Goal: Task Accomplishment & Management: Complete application form

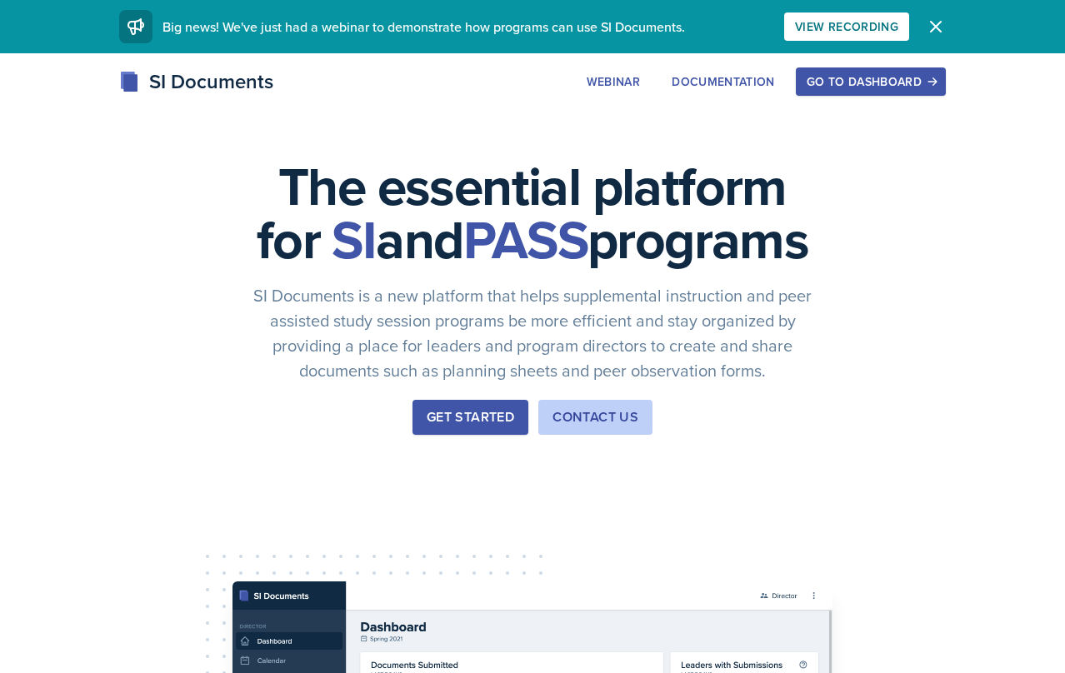
click at [876, 83] on div "Go to Dashboard" at bounding box center [871, 81] width 128 height 13
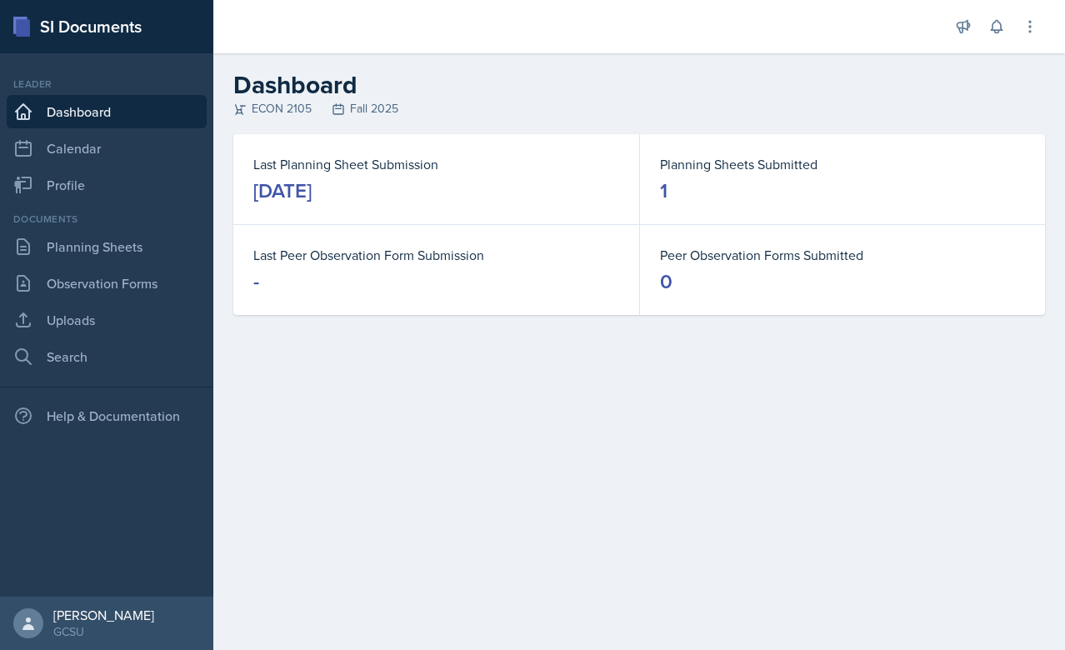
click at [419, 1] on div at bounding box center [581, 26] width 708 height 53
click at [113, 240] on link "Planning Sheets" at bounding box center [107, 246] width 200 height 33
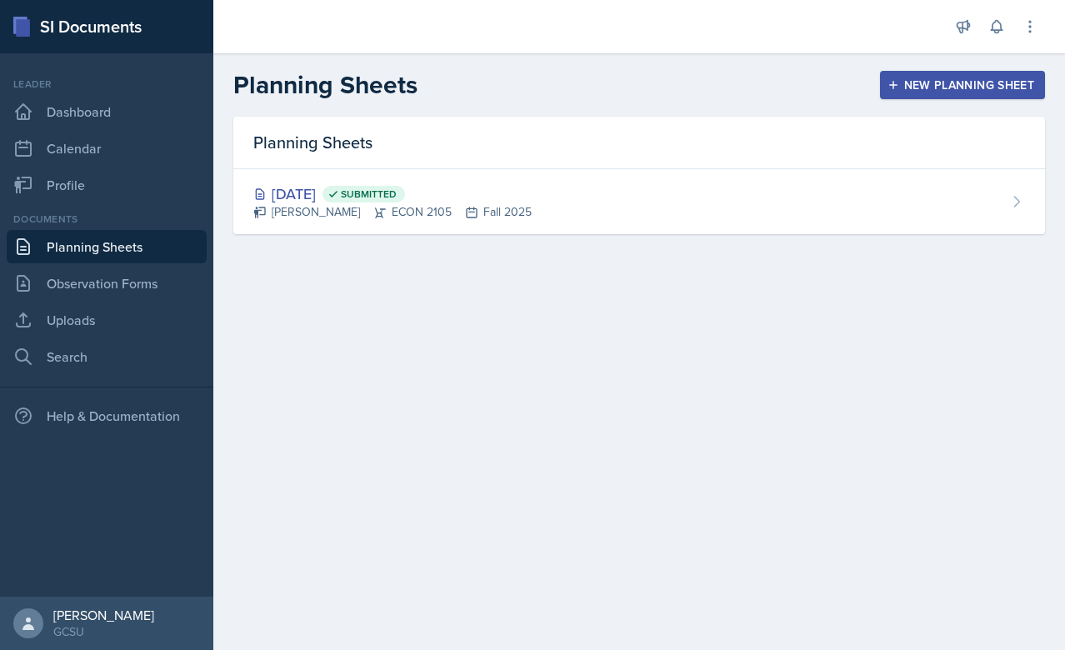
click at [963, 92] on div "New Planning Sheet" at bounding box center [962, 84] width 143 height 13
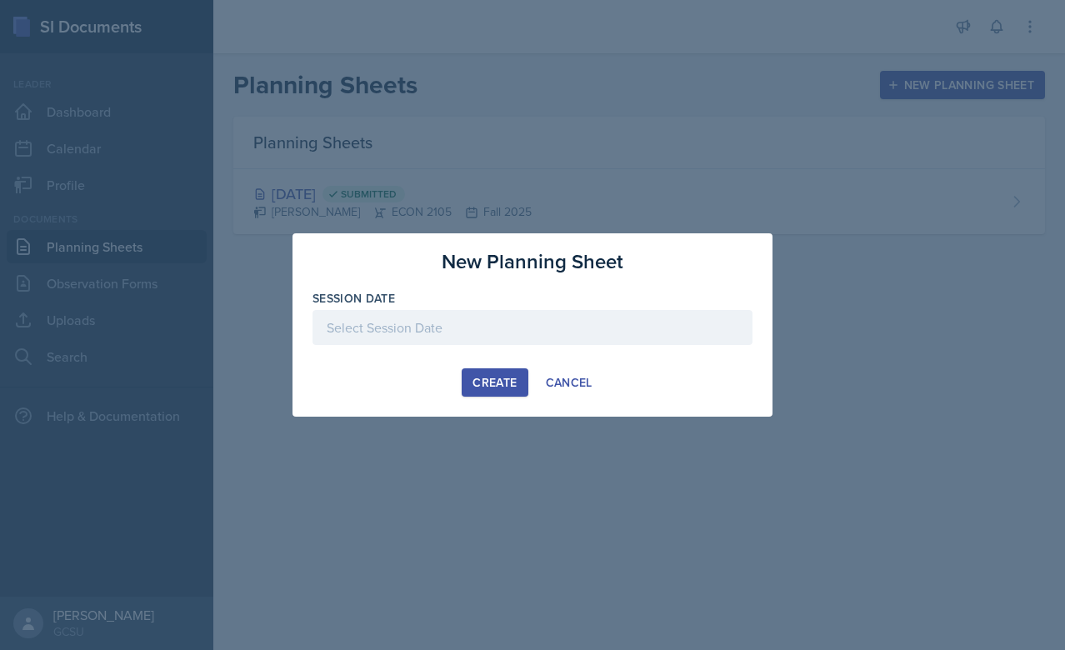
click at [566, 313] on div at bounding box center [533, 327] width 440 height 35
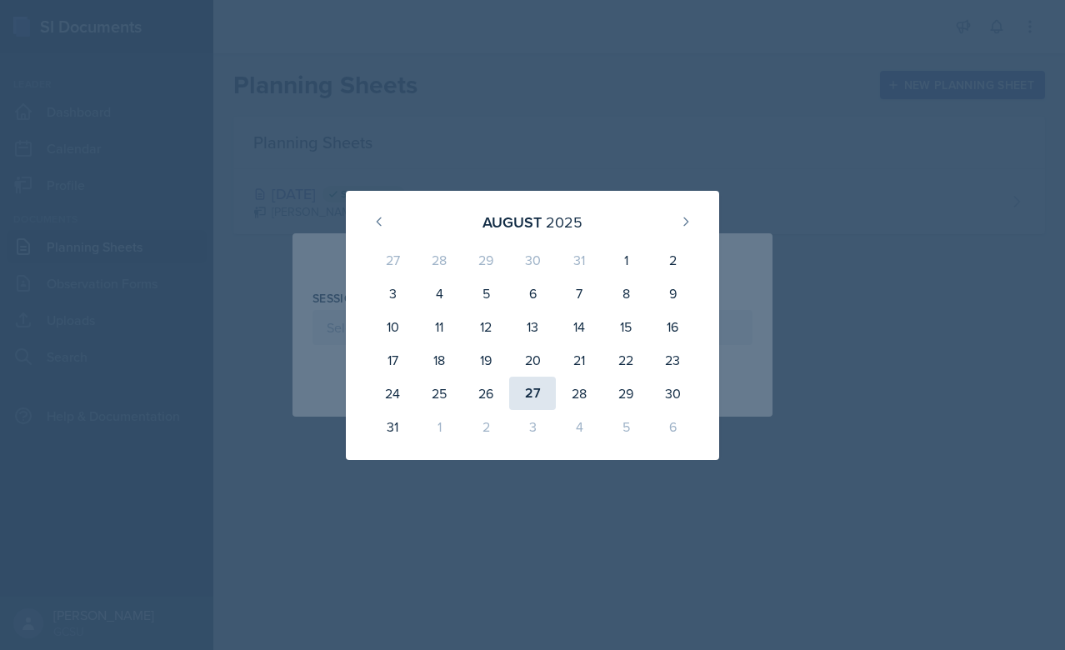
click at [549, 395] on div "27" at bounding box center [532, 393] width 47 height 33
type input "[DATE]"
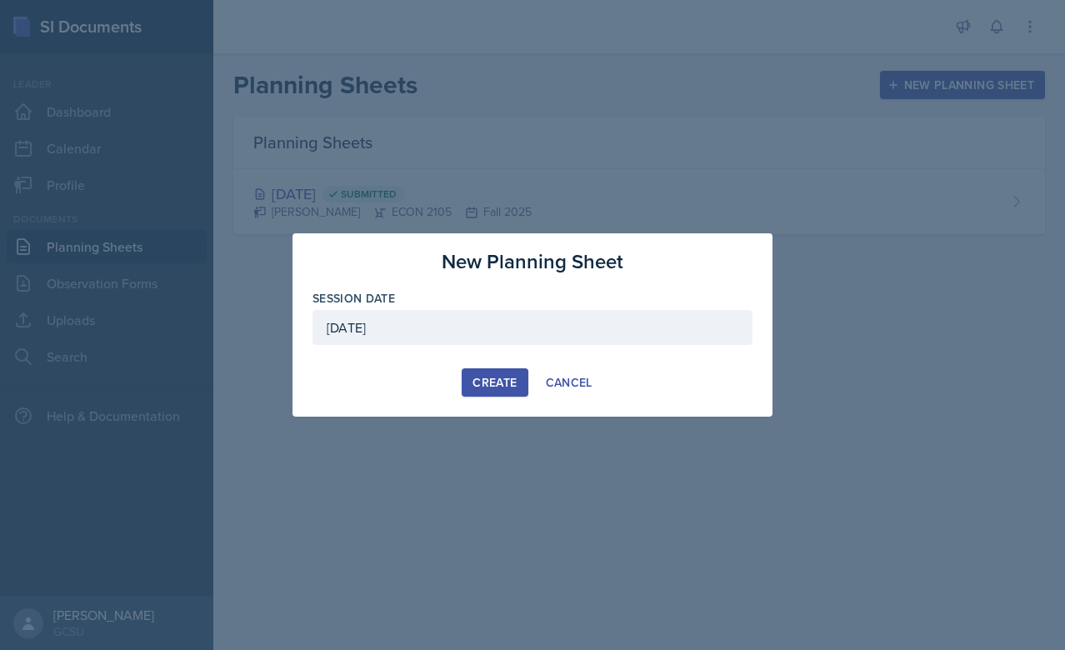
click at [500, 398] on div "New Planning Sheet Session Date [DATE] [DATE] 27 28 29 30 31 1 2 3 4 5 6 7 8 9 …" at bounding box center [533, 324] width 480 height 183
click at [483, 391] on button "Create" at bounding box center [495, 382] width 66 height 28
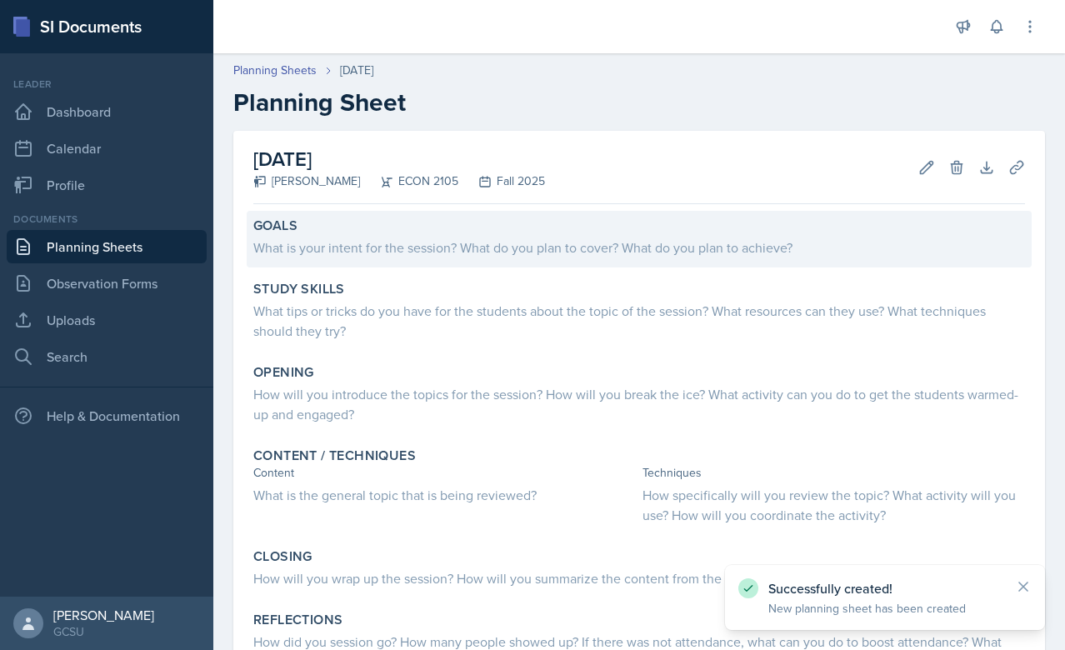
click at [369, 258] on div "Goals What is your intent for the session? What do you plan to cover? What do y…" at bounding box center [639, 239] width 785 height 57
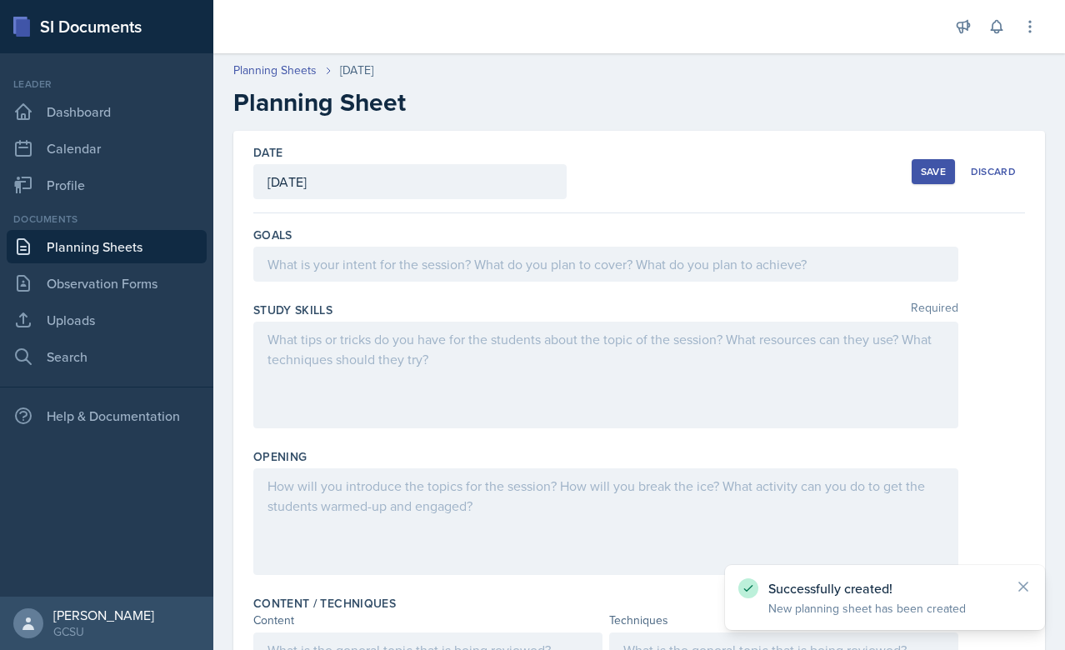
click at [369, 258] on div at bounding box center [605, 264] width 705 height 35
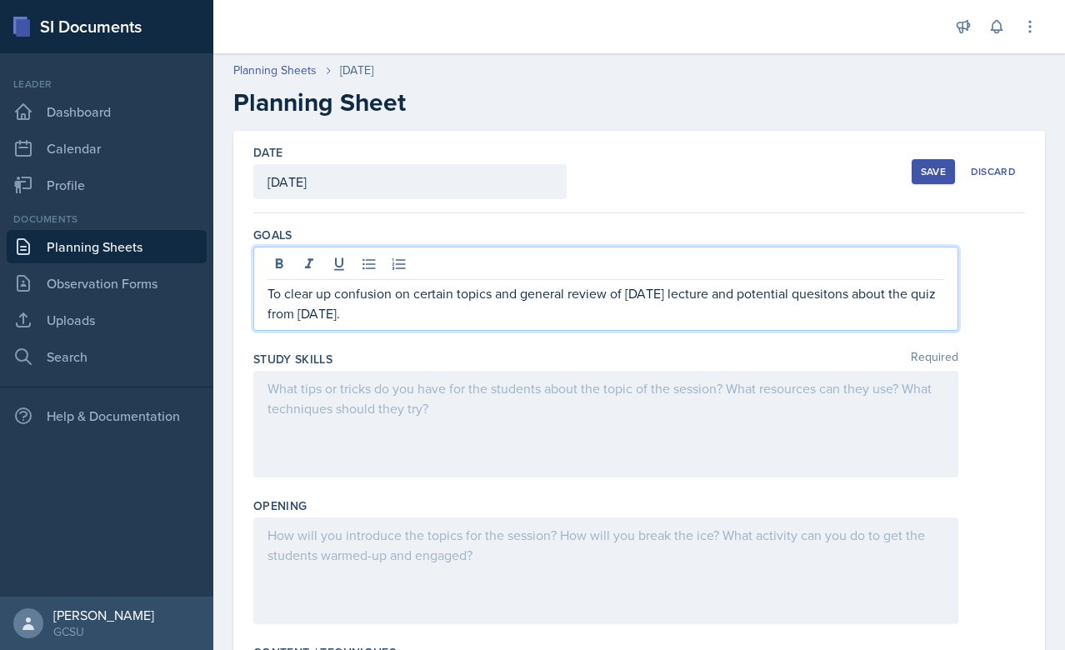
click at [509, 424] on div at bounding box center [605, 424] width 705 height 107
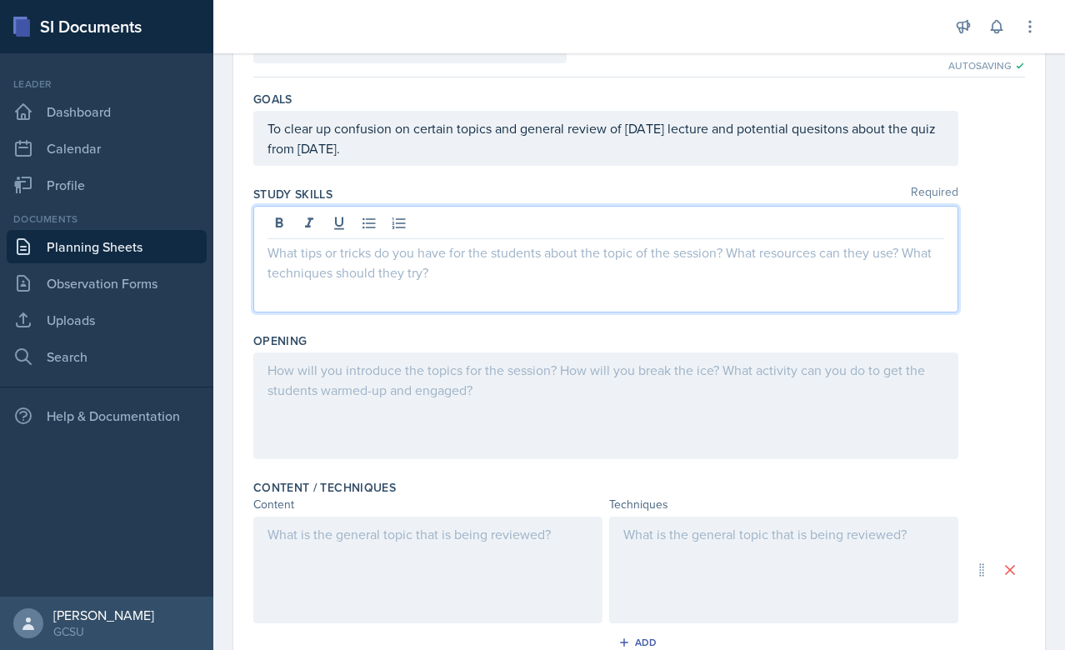
scroll to position [133, 0]
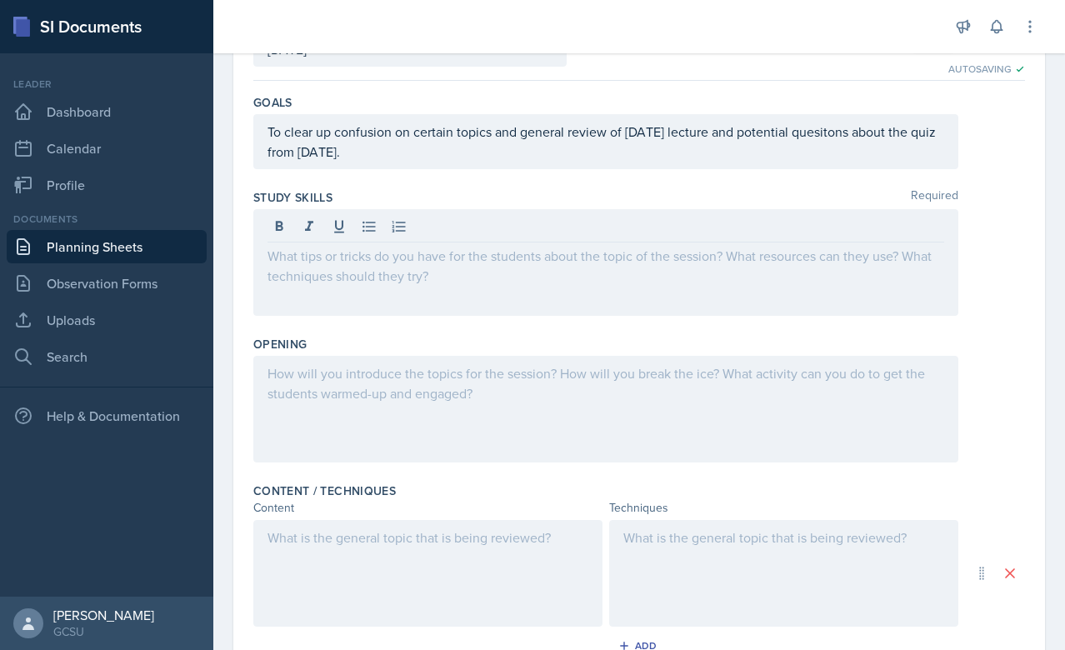
click at [528, 399] on div at bounding box center [605, 409] width 705 height 107
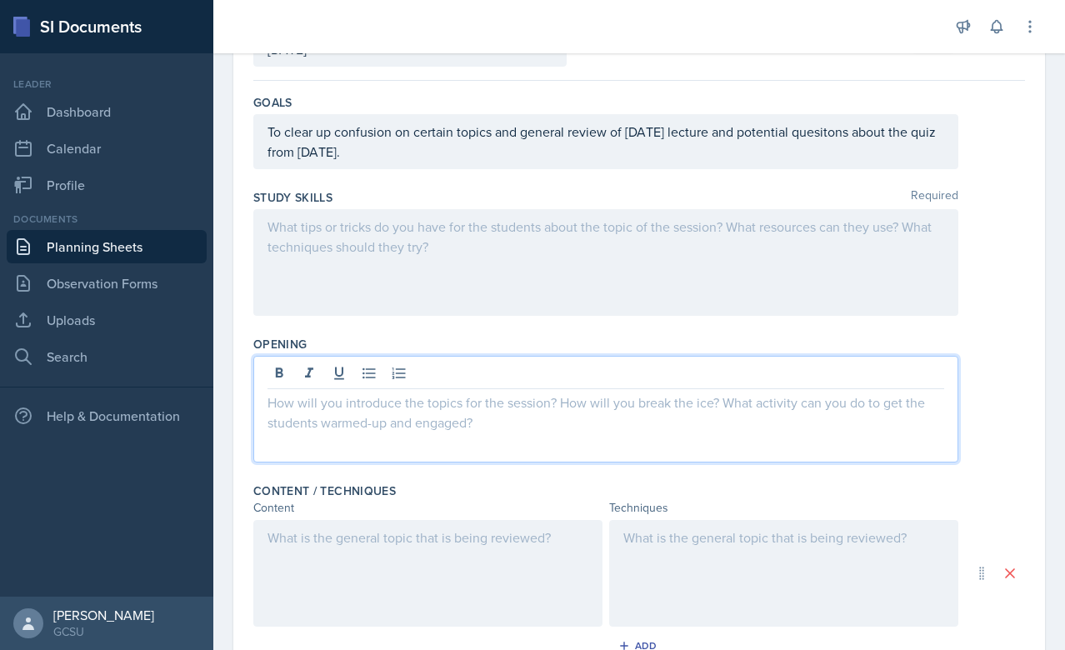
drag, startPoint x: 707, startPoint y: 12, endPoint x: 985, endPoint y: 326, distance: 419.8
click at [985, 326] on div "Study Skills Required" at bounding box center [639, 256] width 772 height 147
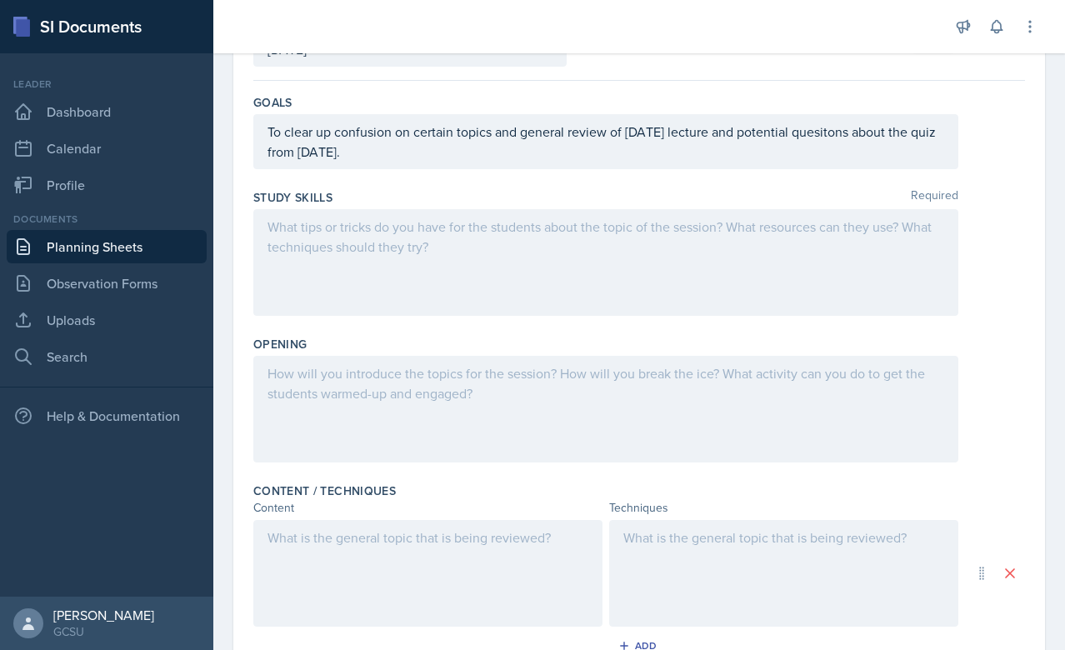
click at [401, 305] on div at bounding box center [605, 262] width 705 height 107
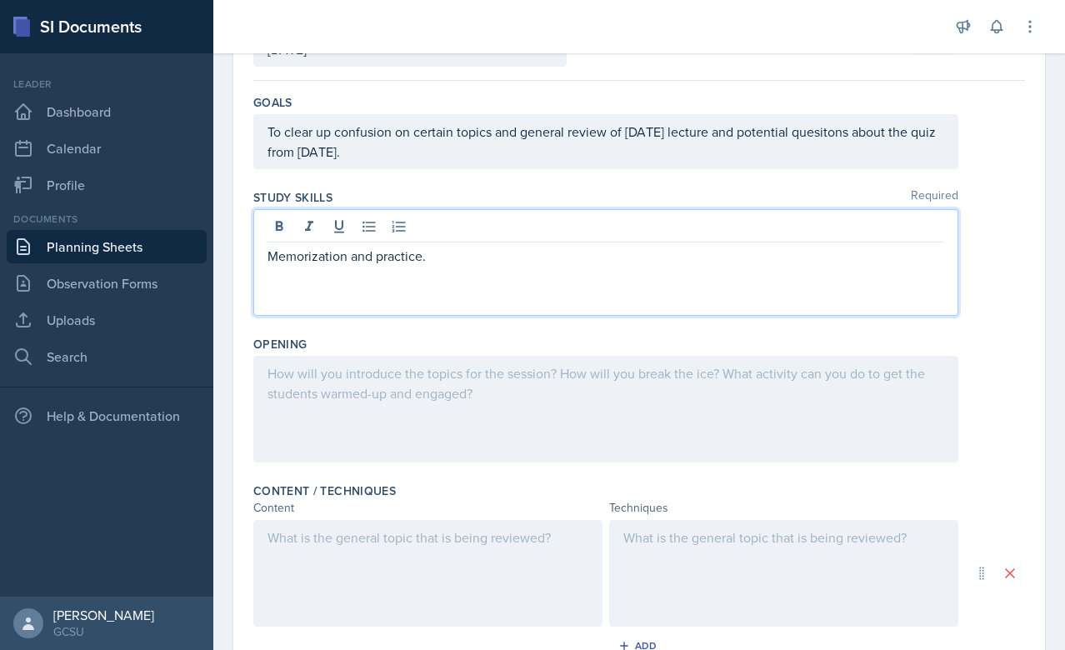
drag, startPoint x: 378, startPoint y: 259, endPoint x: 497, endPoint y: 269, distance: 118.8
click at [497, 270] on div "Memorization and practice." at bounding box center [605, 262] width 705 height 107
drag, startPoint x: 433, startPoint y: 280, endPoint x: 265, endPoint y: 263, distance: 168.4
click at [265, 263] on div "Memorization and under" at bounding box center [605, 262] width 705 height 107
click at [367, 325] on div "Study Skills Required" at bounding box center [639, 256] width 772 height 147
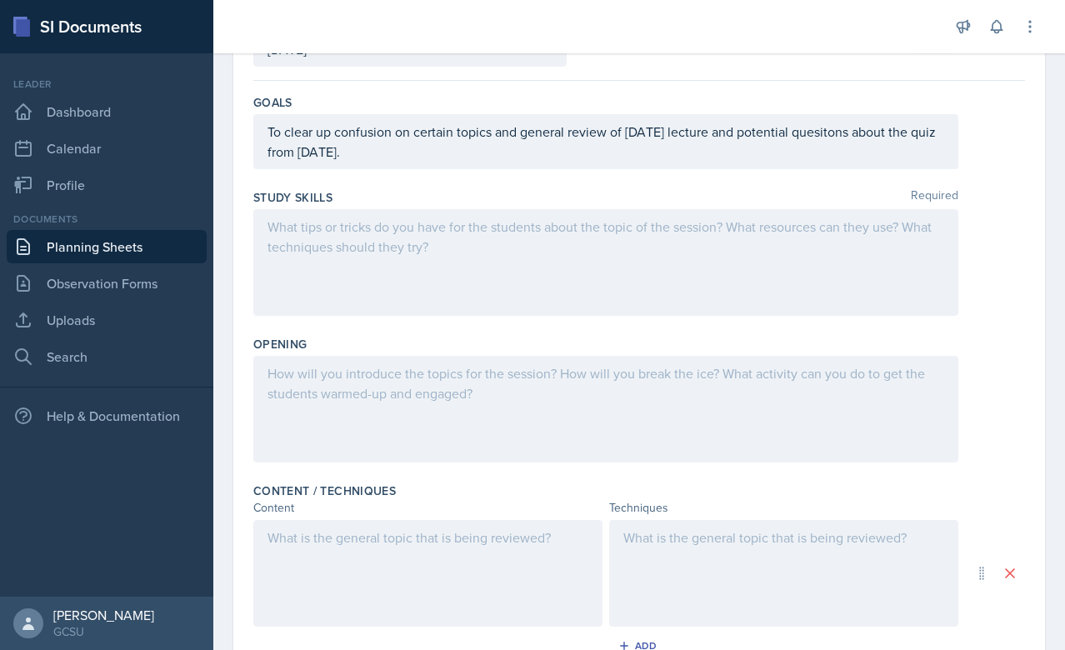
click at [393, 251] on div at bounding box center [605, 262] width 705 height 107
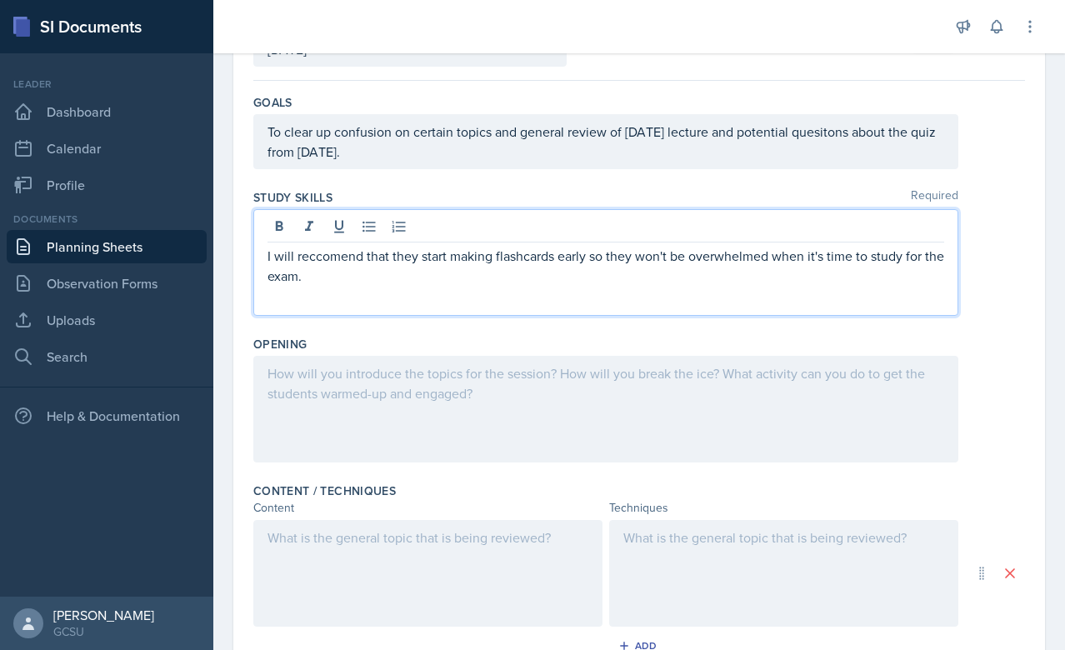
click at [944, 255] on p "I will reccomend that they start making flashcards early so they won't be overw…" at bounding box center [606, 266] width 677 height 40
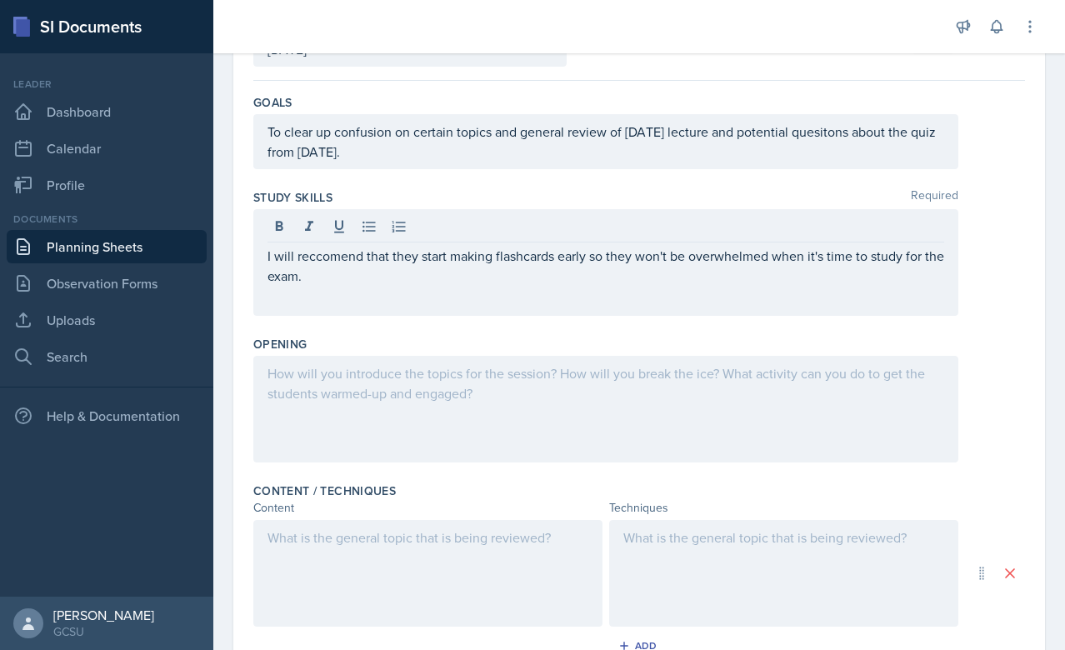
click at [563, 305] on div "I will reccomend that they start making flashcards early so they won't be overw…" at bounding box center [605, 262] width 705 height 107
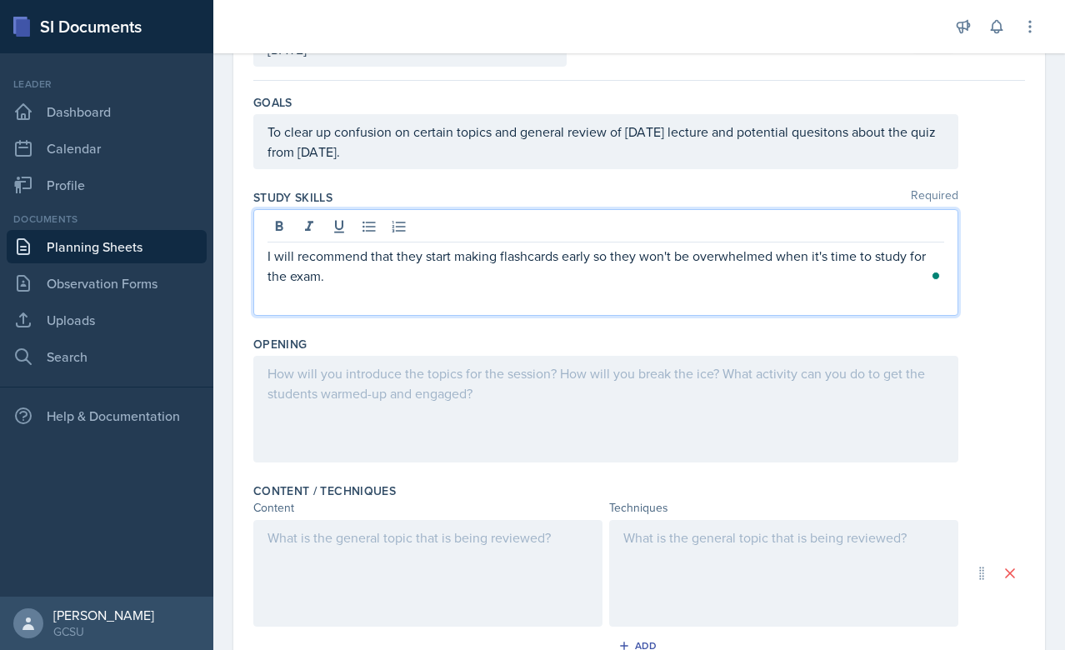
click at [367, 278] on p "I will recommend that they start making flashcards early so they won't be overw…" at bounding box center [606, 266] width 677 height 40
click at [394, 391] on div at bounding box center [605, 409] width 705 height 107
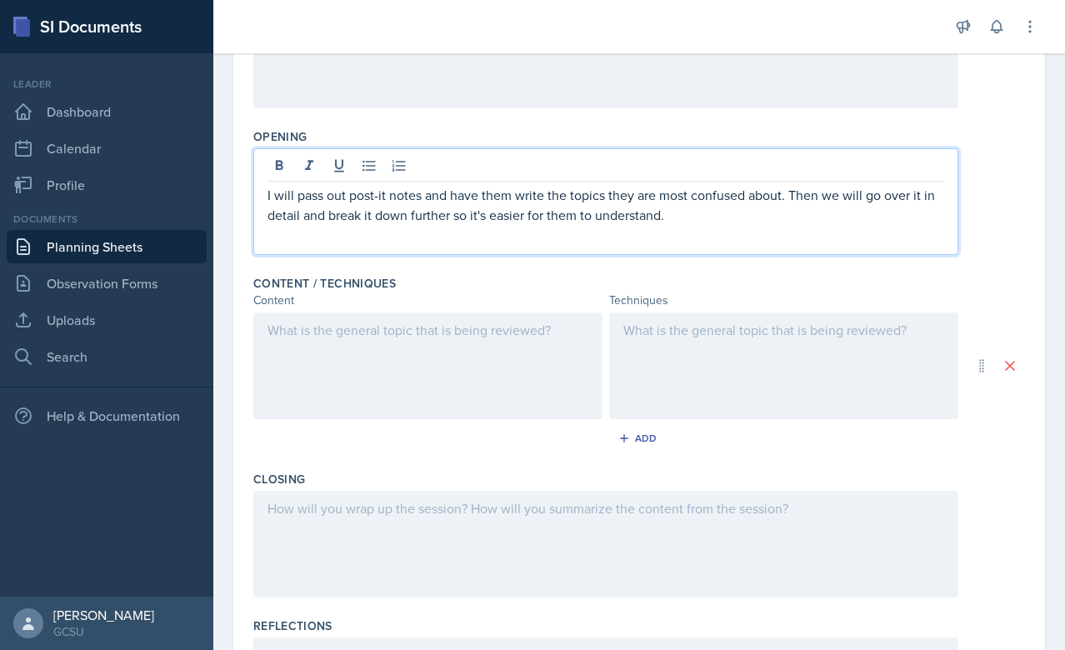
scroll to position [343, 0]
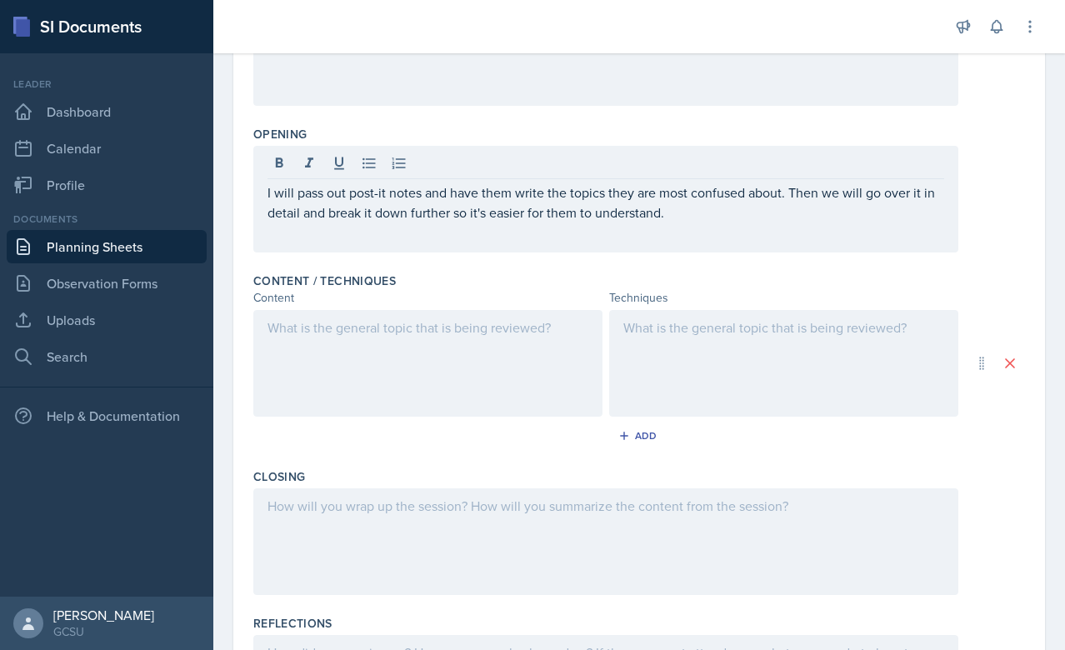
click at [383, 378] on div at bounding box center [427, 363] width 349 height 107
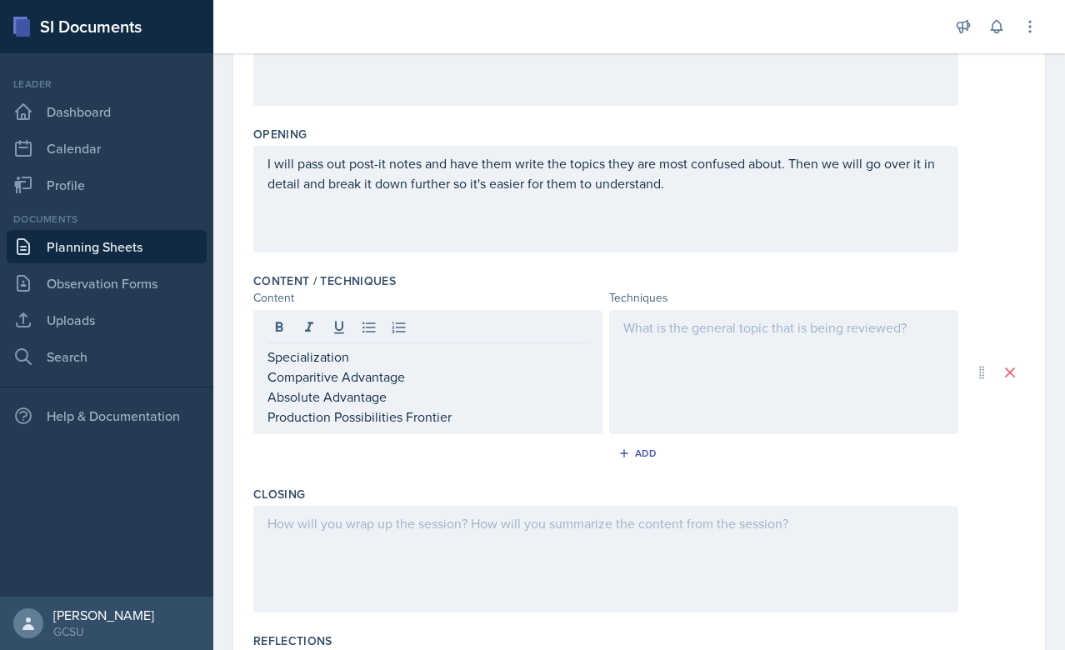
click at [703, 338] on div at bounding box center [783, 372] width 349 height 124
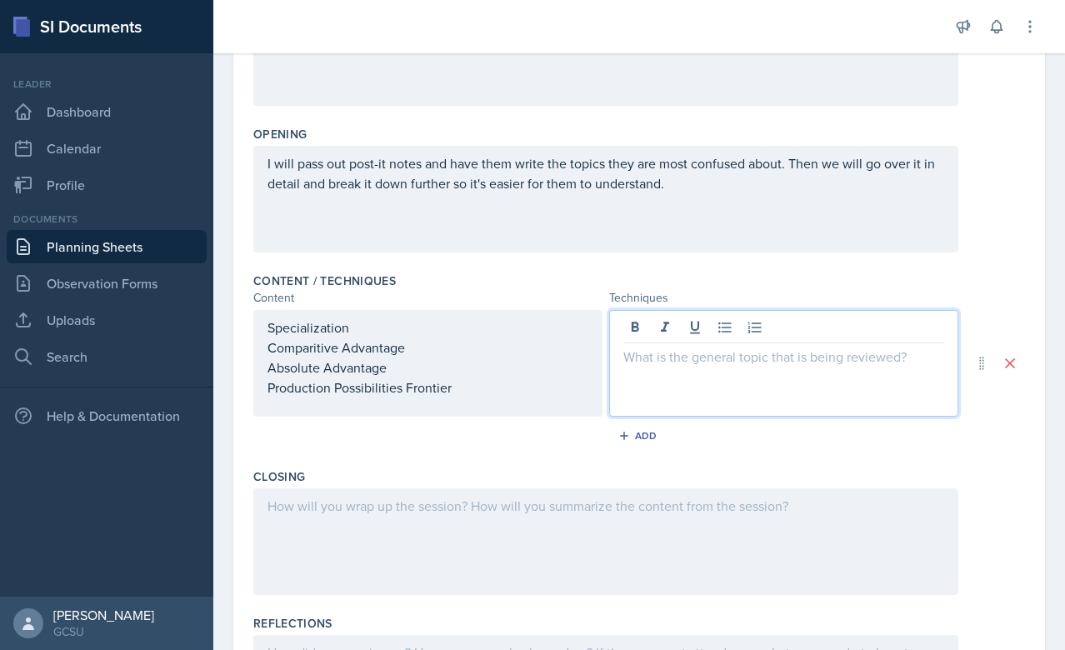
click at [372, 537] on div at bounding box center [605, 541] width 705 height 107
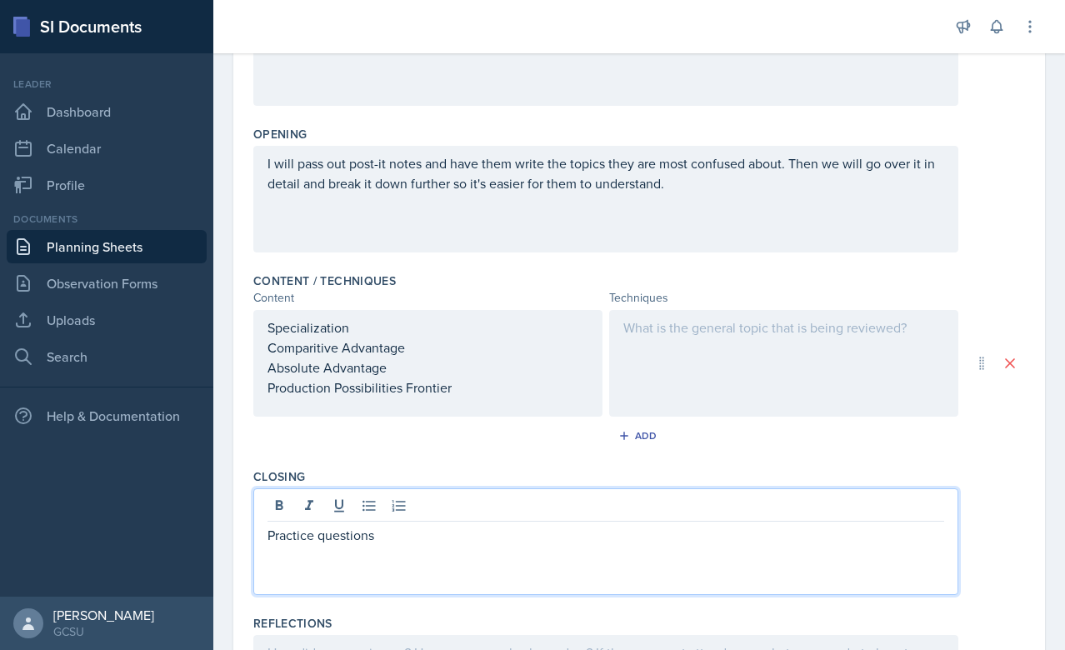
drag, startPoint x: 484, startPoint y: 49, endPoint x: 505, endPoint y: 549, distance: 500.5
click at [505, 549] on div "Practice questions" at bounding box center [605, 541] width 705 height 107
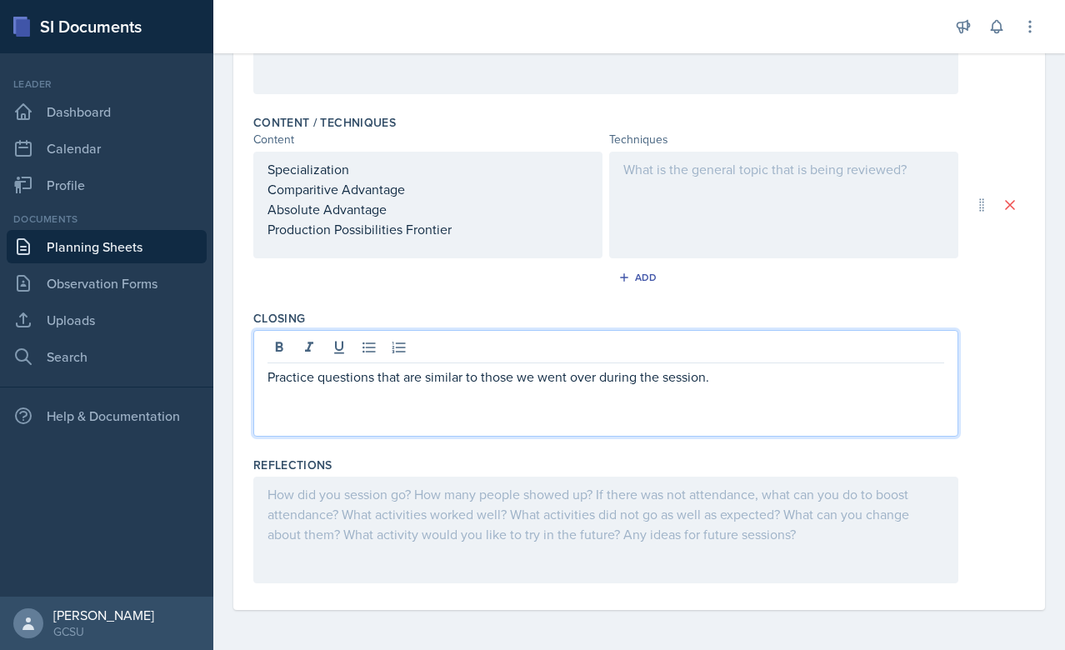
scroll to position [501, 0]
drag, startPoint x: 705, startPoint y: 382, endPoint x: 975, endPoint y: 382, distance: 270.1
click at [975, 382] on div "Practice questions that are similar to those we went over during the session- m…" at bounding box center [639, 383] width 772 height 107
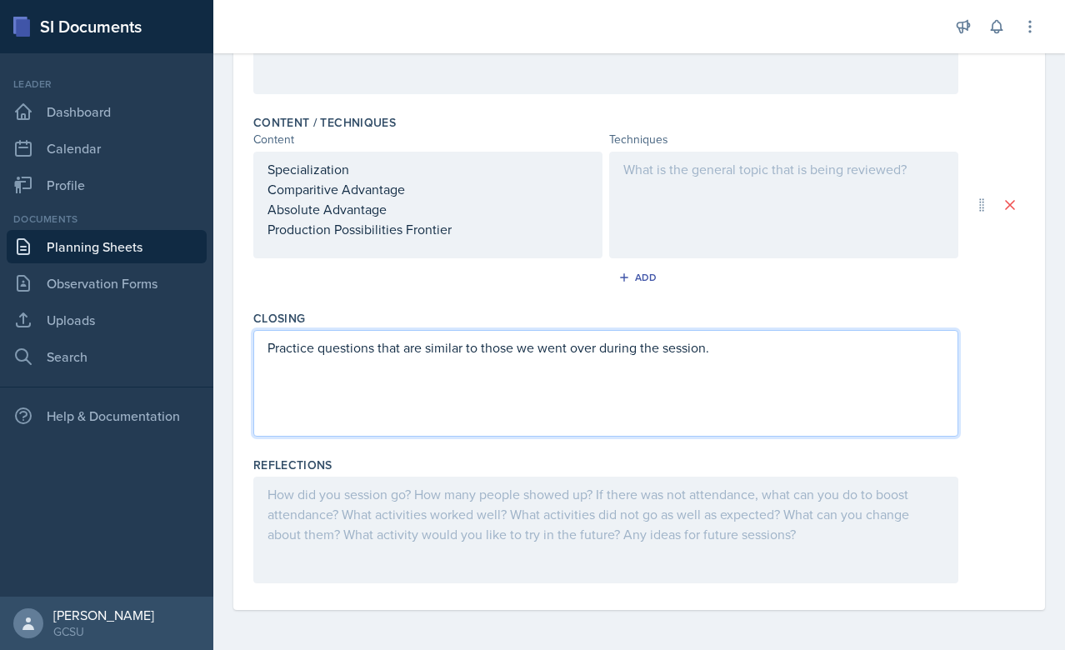
click at [455, 498] on div at bounding box center [605, 530] width 705 height 107
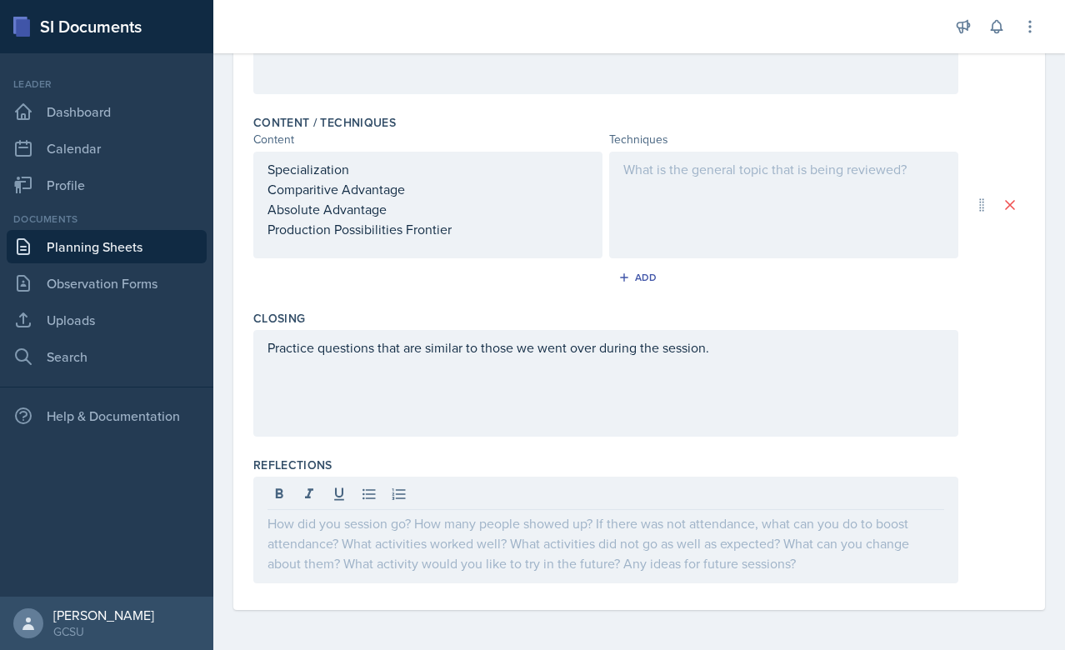
click at [1014, 479] on div at bounding box center [639, 530] width 772 height 107
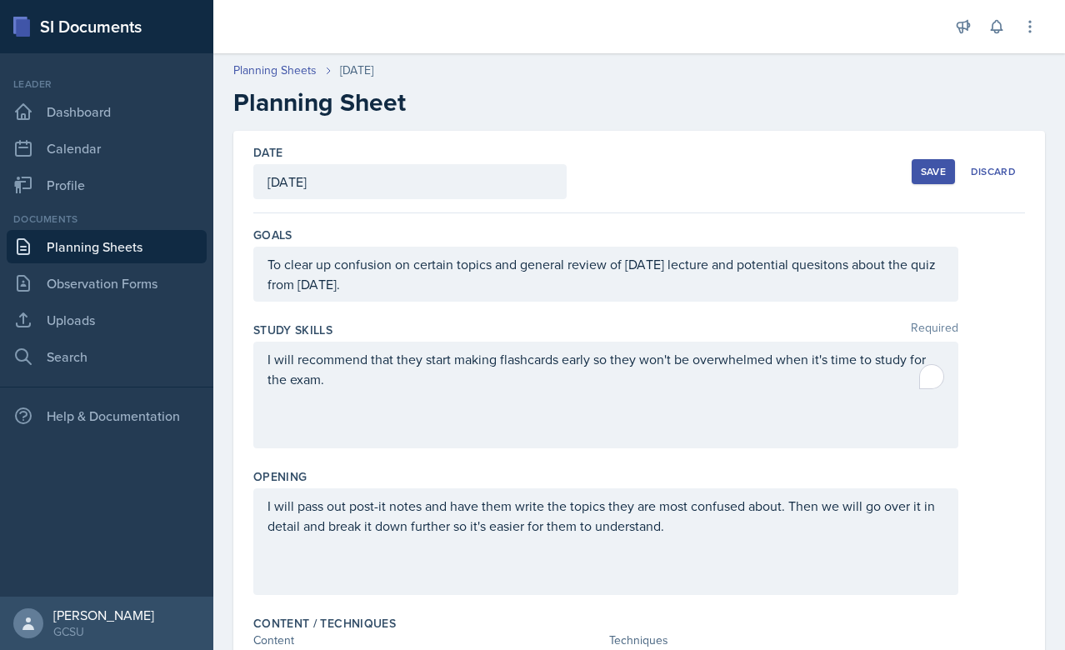
scroll to position [0, 0]
click at [931, 161] on button "Save" at bounding box center [933, 171] width 43 height 25
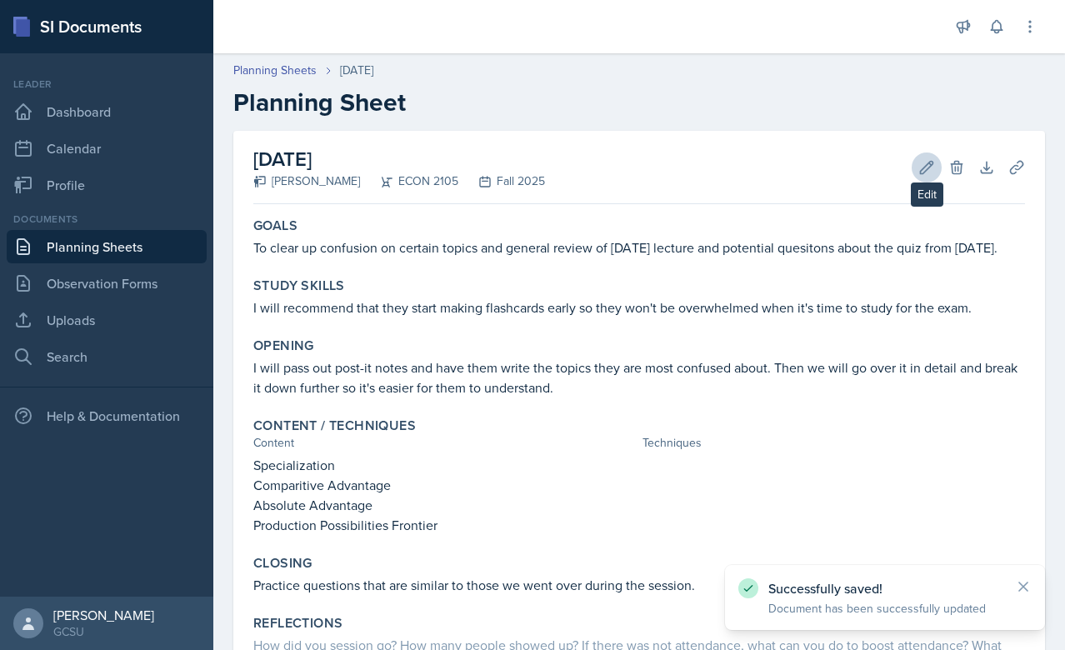
click at [927, 171] on icon at bounding box center [927, 167] width 17 height 17
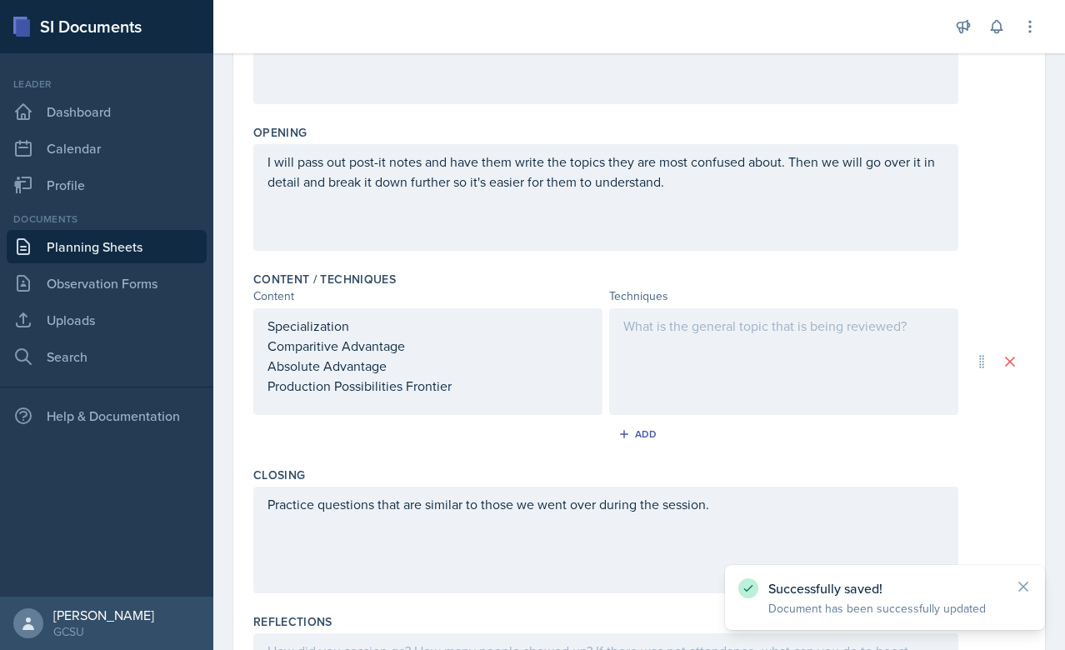
scroll to position [345, 0]
click at [703, 348] on div at bounding box center [783, 361] width 349 height 107
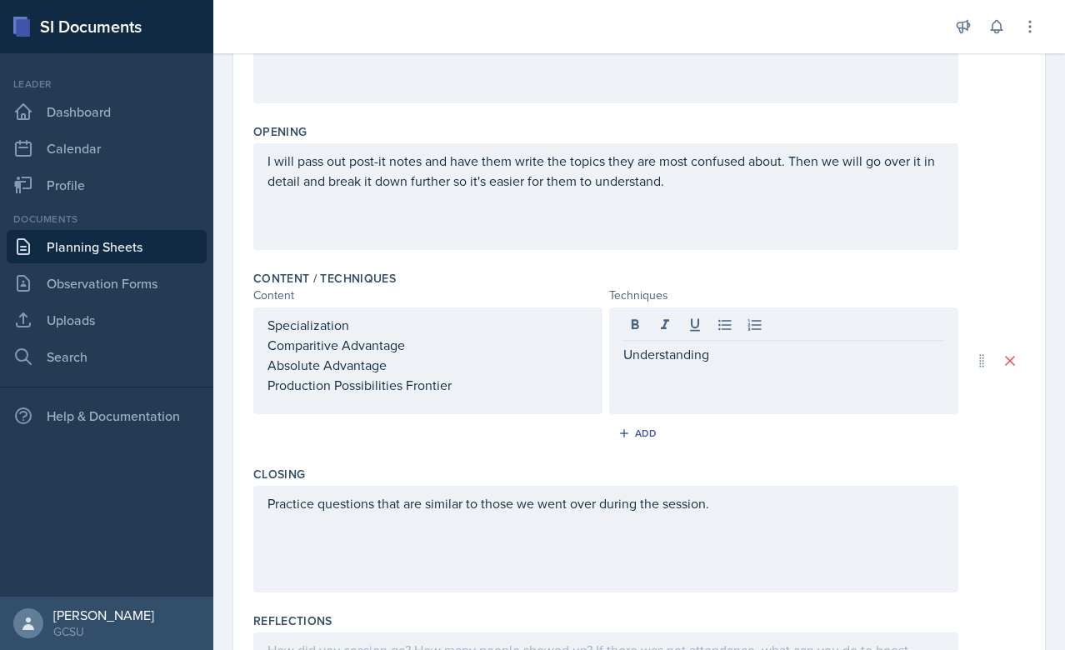
click at [673, 365] on div "Understanding" at bounding box center [783, 361] width 349 height 107
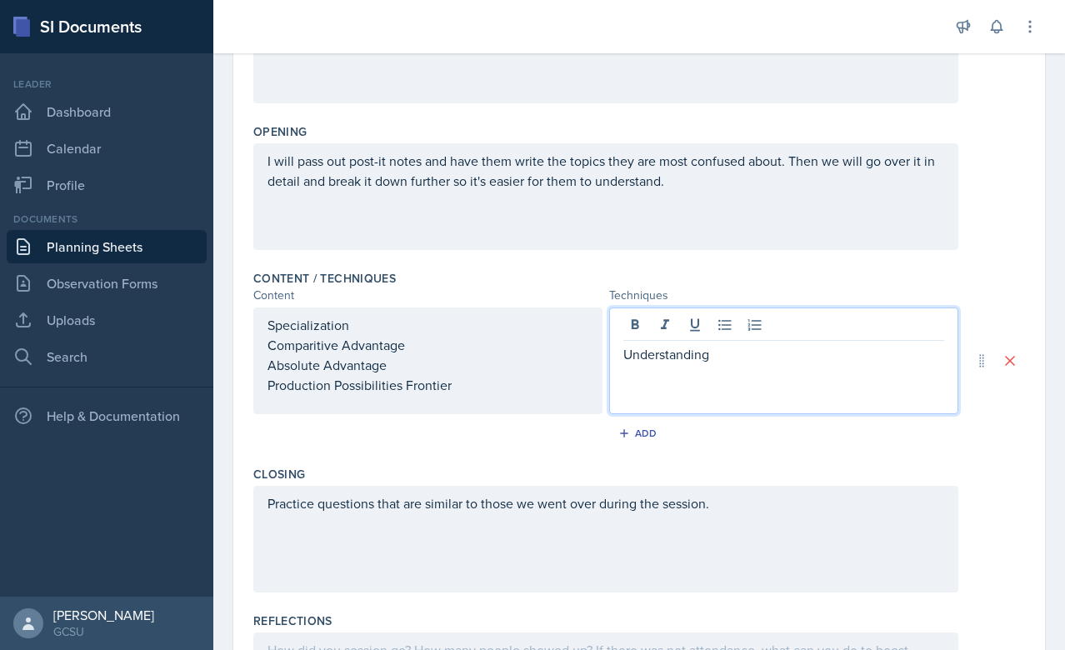
click at [652, 351] on p "Understanding" at bounding box center [783, 354] width 321 height 20
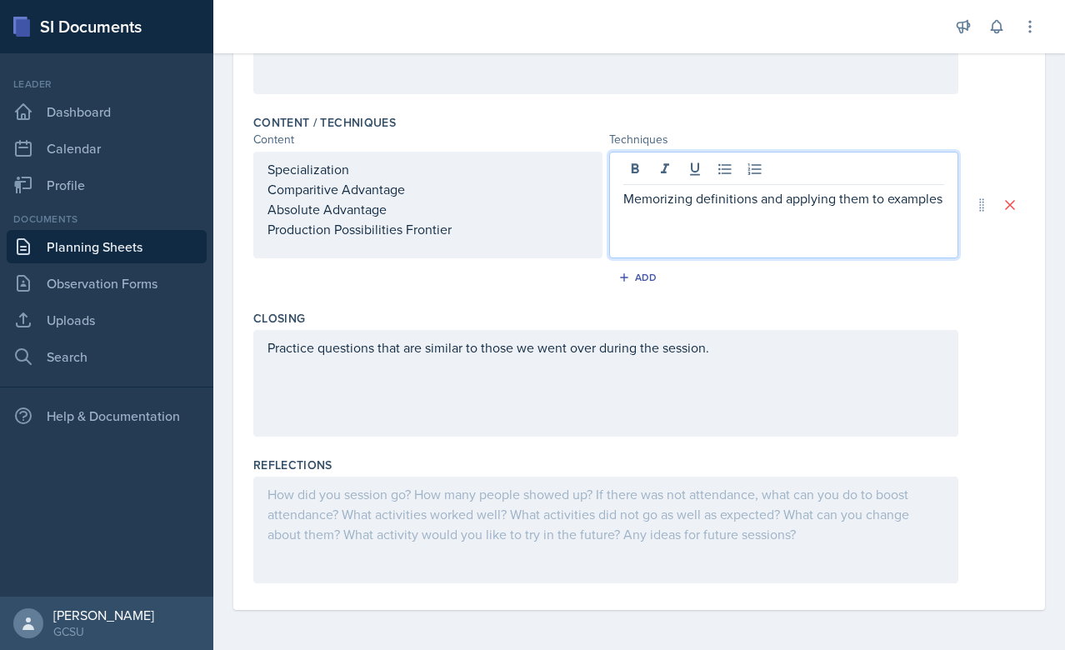
scroll to position [501, 0]
click at [785, 277] on div "Add" at bounding box center [639, 281] width 772 height 32
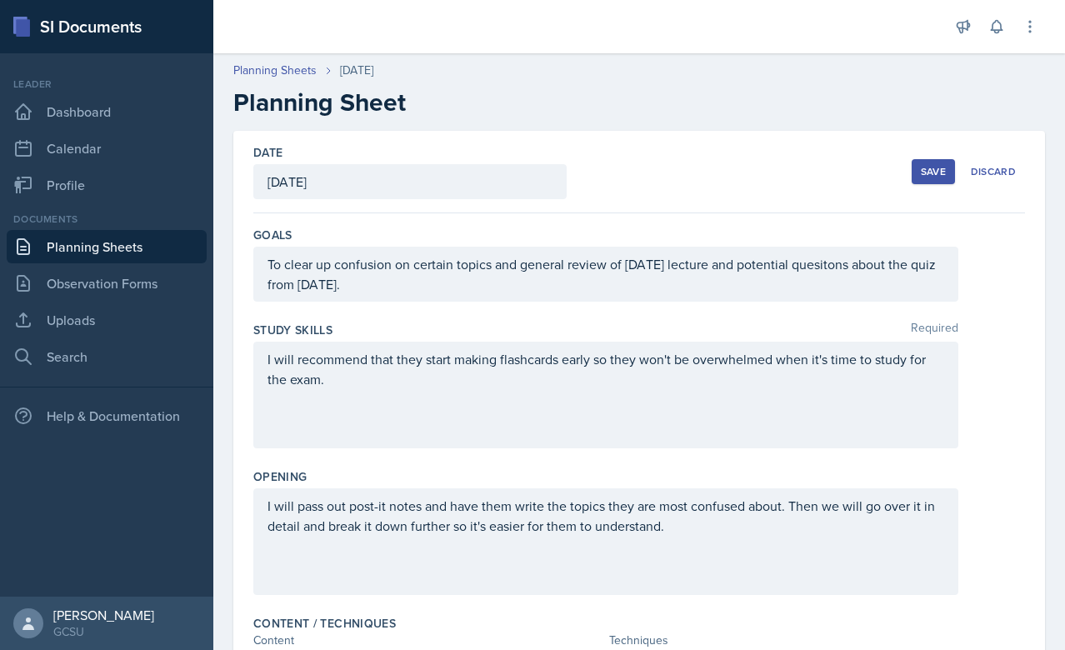
scroll to position [0, 0]
click at [926, 170] on div "Save" at bounding box center [933, 171] width 25 height 13
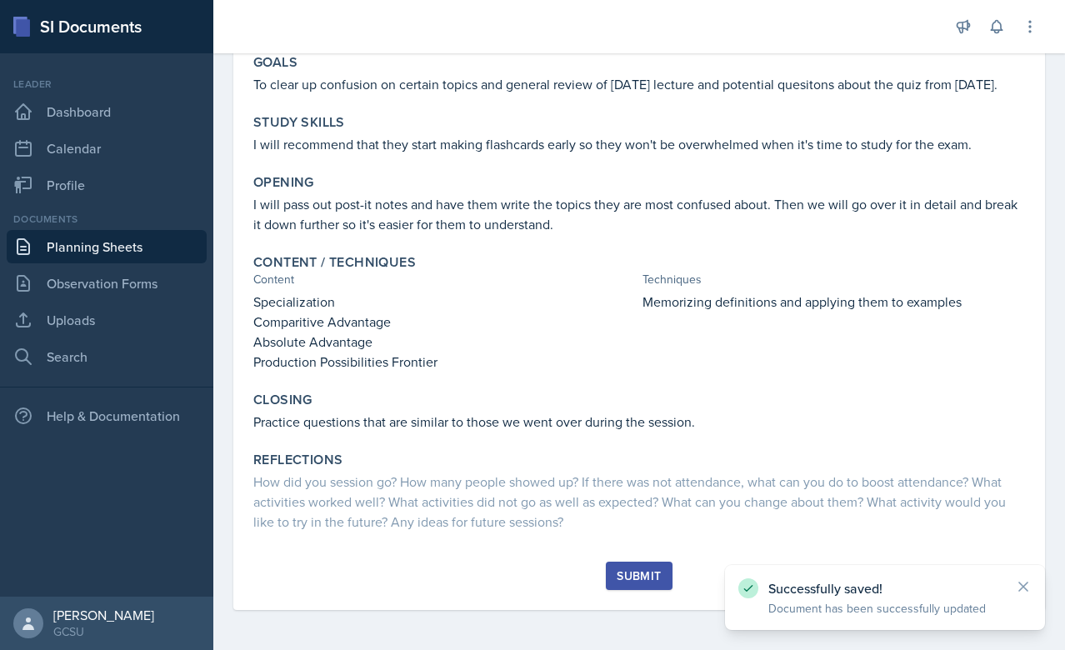
scroll to position [163, 0]
click at [622, 588] on button "Submit" at bounding box center [639, 576] width 66 height 28
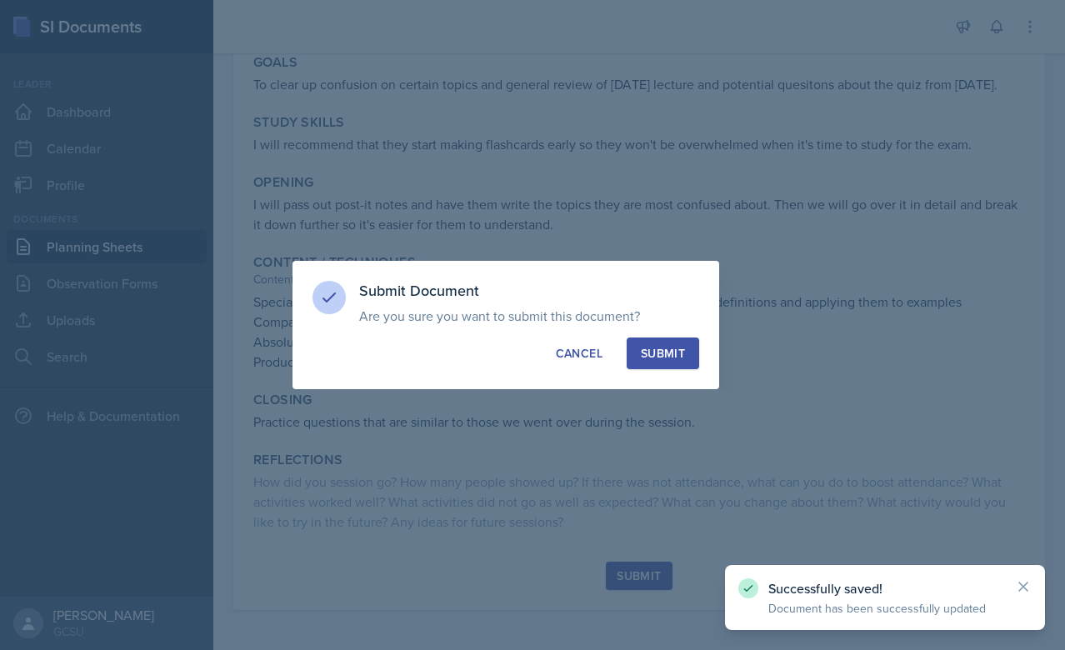
click at [671, 333] on div "Submit Document Are you sure you want to submit this document? This document wi…" at bounding box center [506, 325] width 427 height 128
click at [652, 346] on div "Submit" at bounding box center [663, 353] width 44 height 17
